Goal: Find specific page/section: Find specific page/section

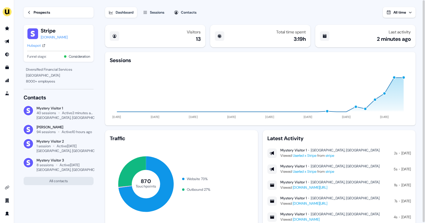
scroll to position [20, 0]
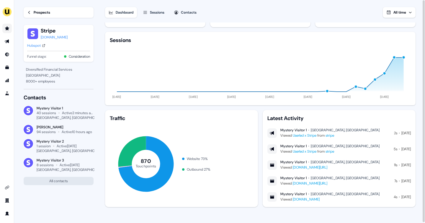
click at [10, 27] on link "Go to prospects" at bounding box center [6, 28] width 9 height 9
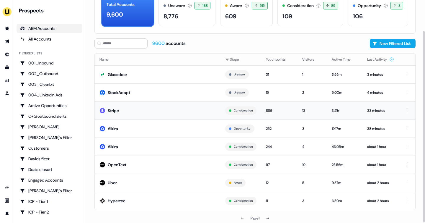
scroll to position [36, 0]
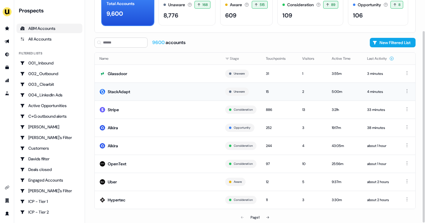
click at [134, 90] on td "StackAdapt" at bounding box center [158, 91] width 126 height 18
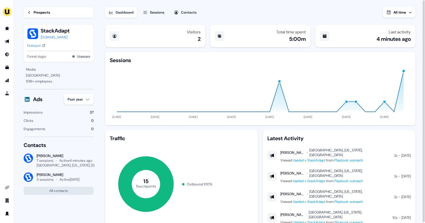
click at [40, 13] on div "Prospects" at bounding box center [42, 12] width 17 height 6
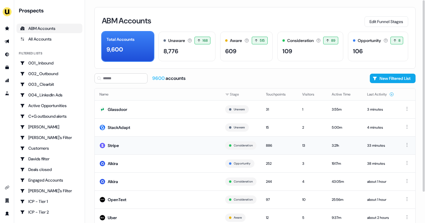
click at [121, 148] on td "Stripe" at bounding box center [158, 145] width 126 height 18
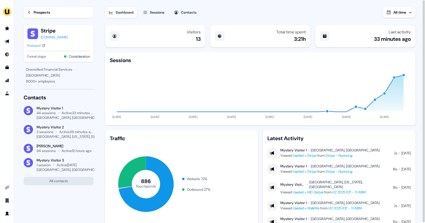
click at [153, 12] on div "Sessions" at bounding box center [157, 12] width 14 height 6
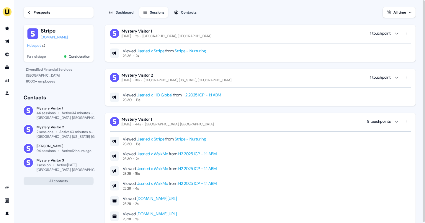
click at [32, 11] on link "Prospects" at bounding box center [59, 12] width 70 height 11
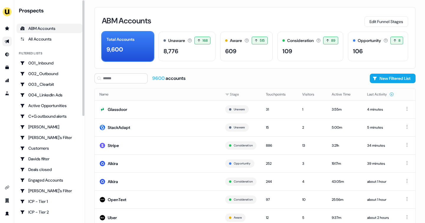
click at [9, 40] on icon "Go to outbound experience" at bounding box center [7, 41] width 5 height 5
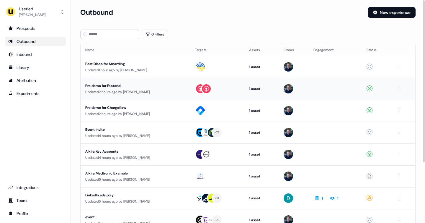
click at [100, 92] on div "Updated 2 hours ago by James Johnson" at bounding box center [135, 92] width 100 height 6
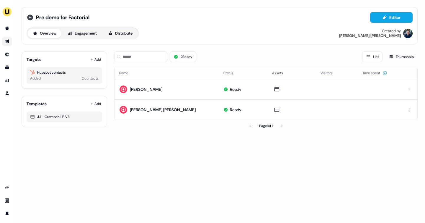
click at [32, 17] on icon at bounding box center [30, 17] width 6 height 6
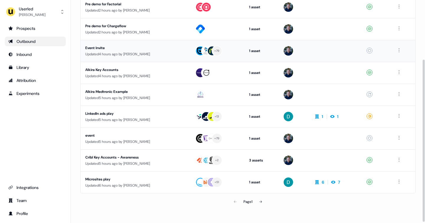
scroll to position [82, 0]
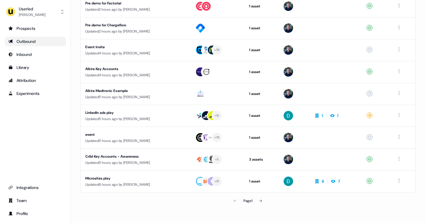
click at [32, 41] on div "Outbound" at bounding box center [35, 41] width 54 height 6
